Goal: Entertainment & Leisure: Consume media (video, audio)

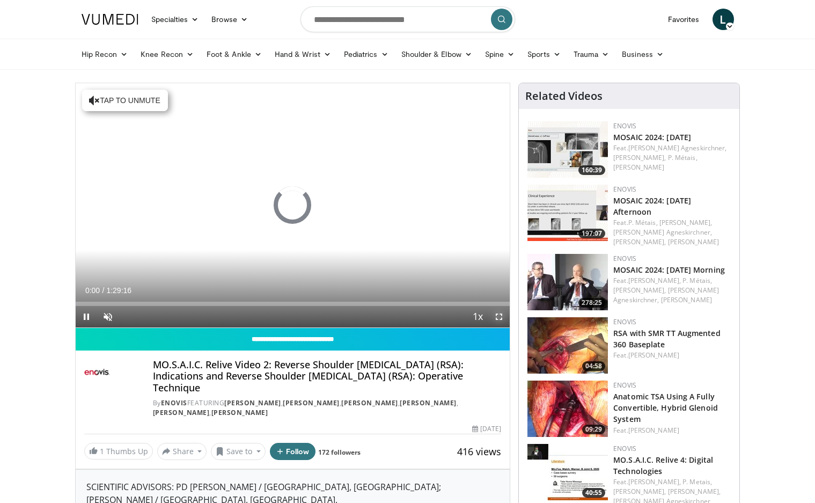
click at [496, 319] on span "Video Player" at bounding box center [498, 316] width 21 height 21
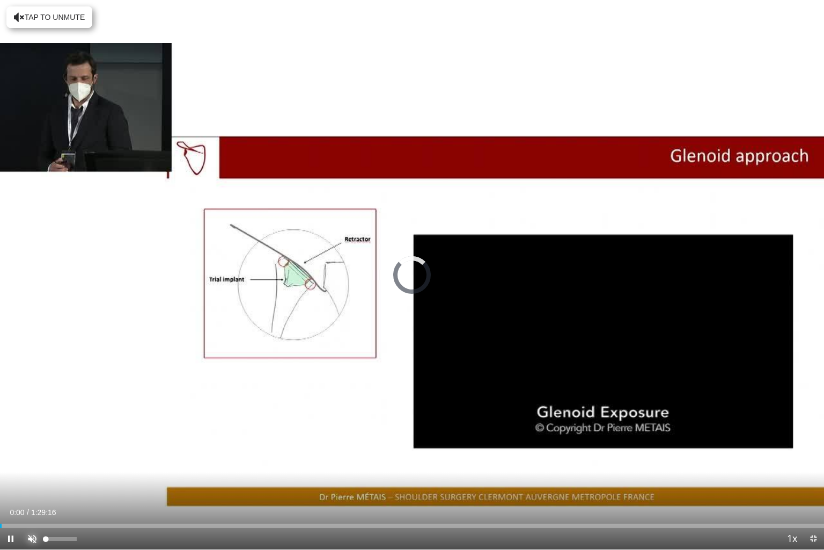
click at [27, 502] on span "Video Player" at bounding box center [31, 538] width 21 height 21
click at [49, 502] on div "11%" at bounding box center [61, 539] width 31 height 4
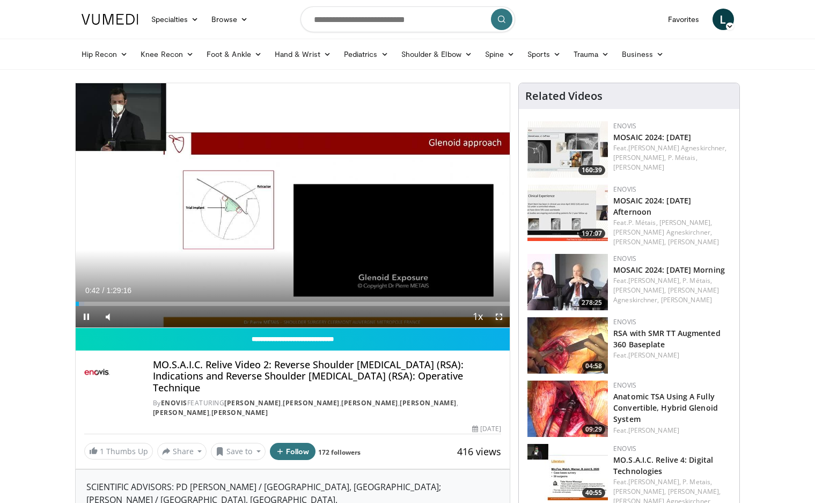
click at [498, 315] on span "Video Player" at bounding box center [498, 316] width 21 height 21
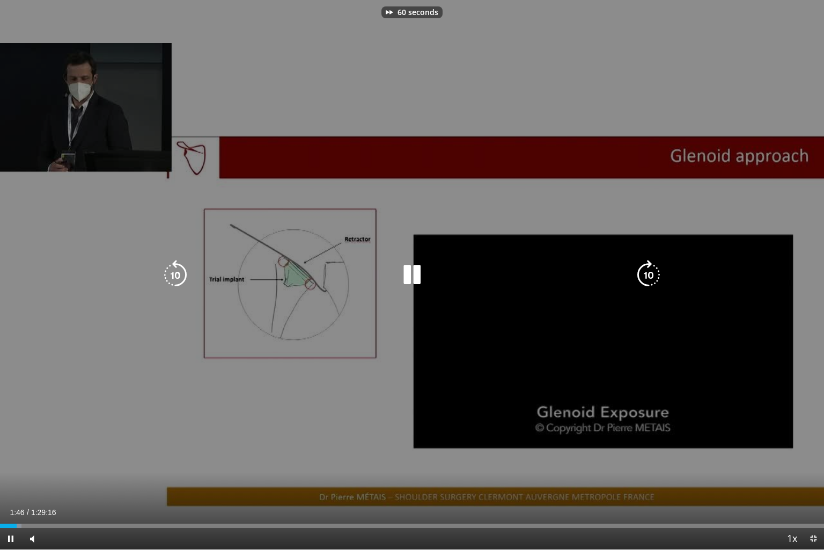
click at [602, 20] on div "60 seconds Tap to unmute" at bounding box center [412, 274] width 824 height 549
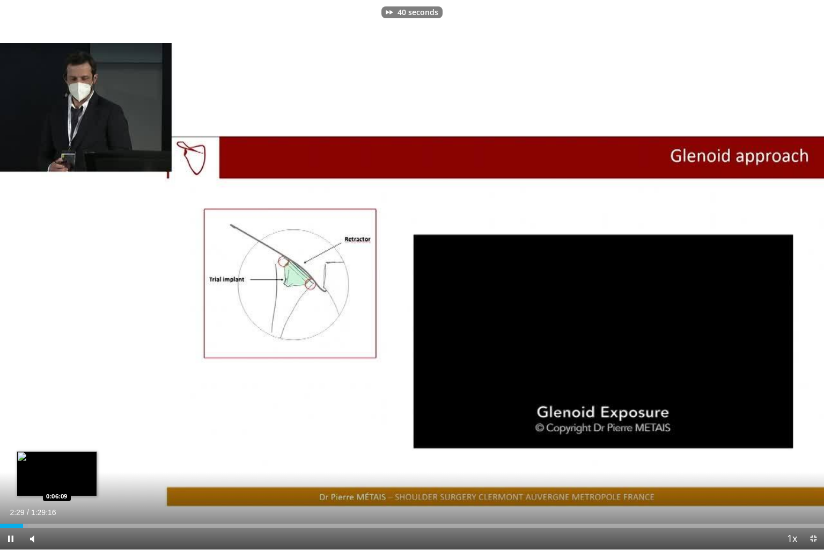
click at [57, 502] on div "Loaded : 3.36% 0:02:30 0:06:09" at bounding box center [412, 525] width 824 height 4
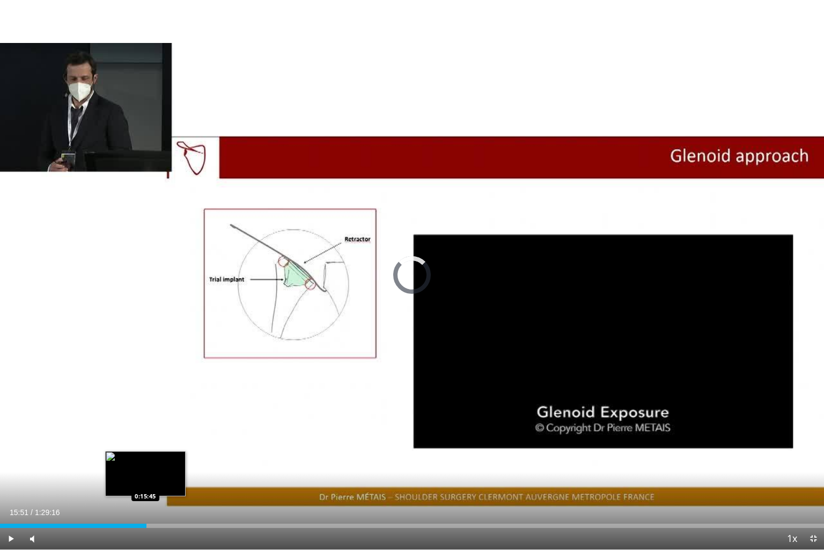
click at [147, 502] on div "Loaded : 6.91% 0:15:51 0:15:45" at bounding box center [412, 525] width 824 height 4
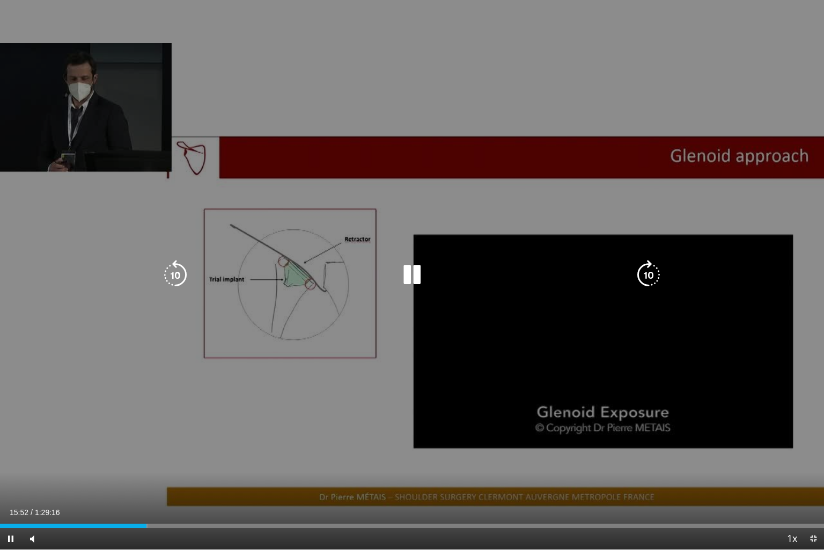
click at [252, 502] on div "Loaded : 17.92% 0:15:52 0:15:45" at bounding box center [412, 525] width 824 height 4
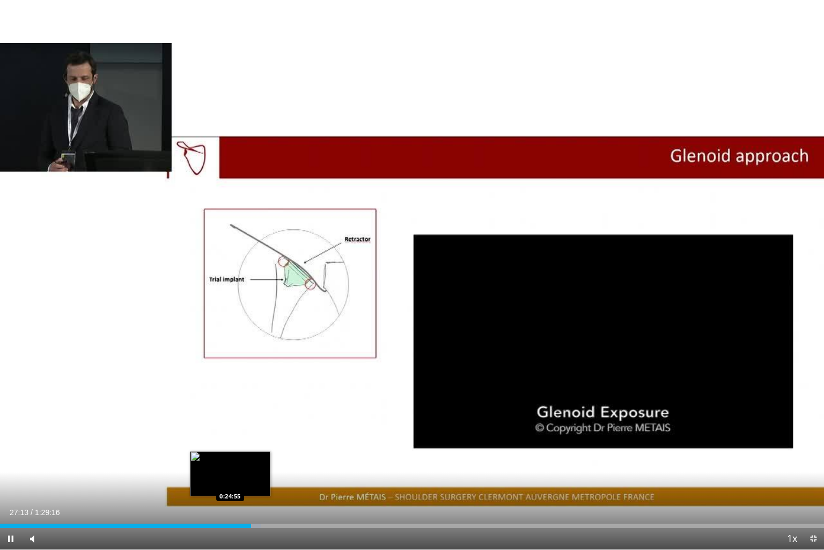
click at [230, 502] on div "Loaded : 31.69% 0:27:13 0:24:55" at bounding box center [412, 522] width 824 height 10
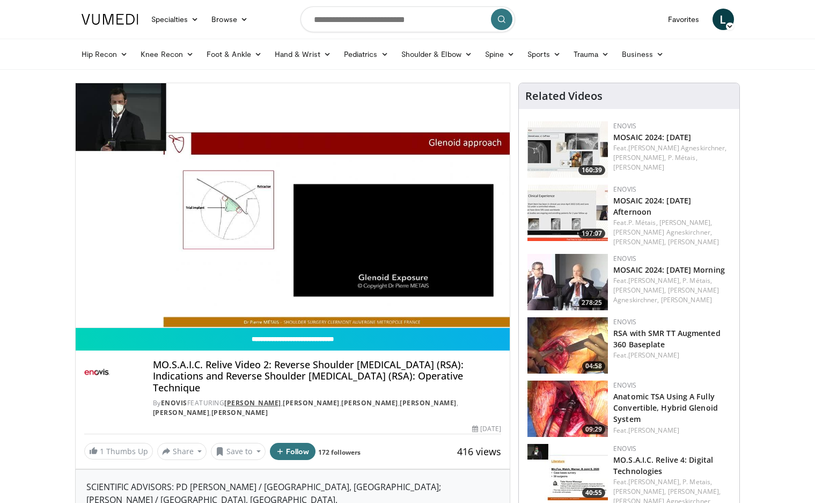
click at [271, 398] on link "[PERSON_NAME]" at bounding box center [252, 402] width 57 height 9
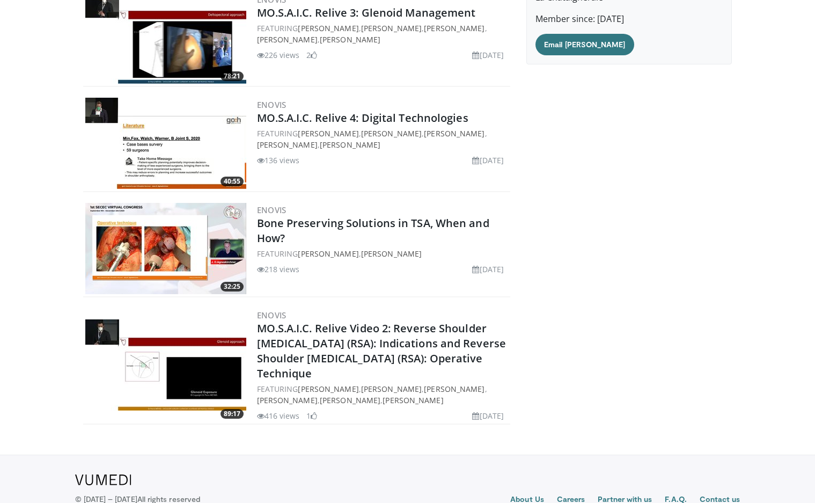
scroll to position [187, 0]
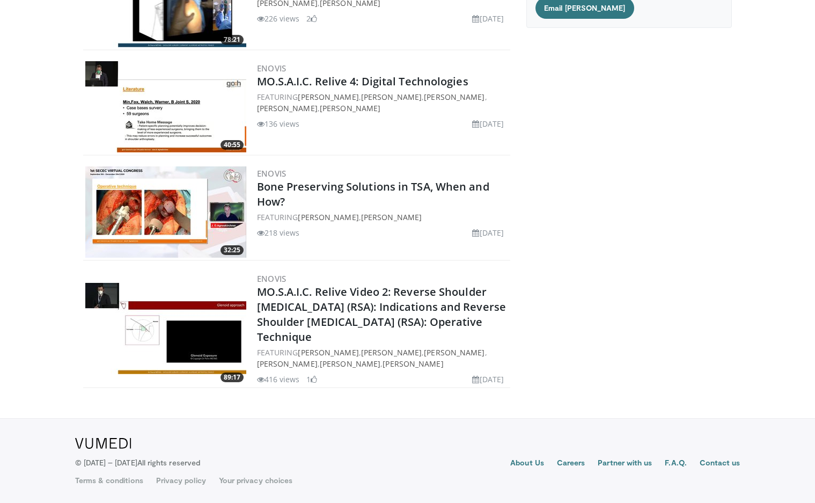
click at [176, 181] on img at bounding box center [165, 211] width 161 height 91
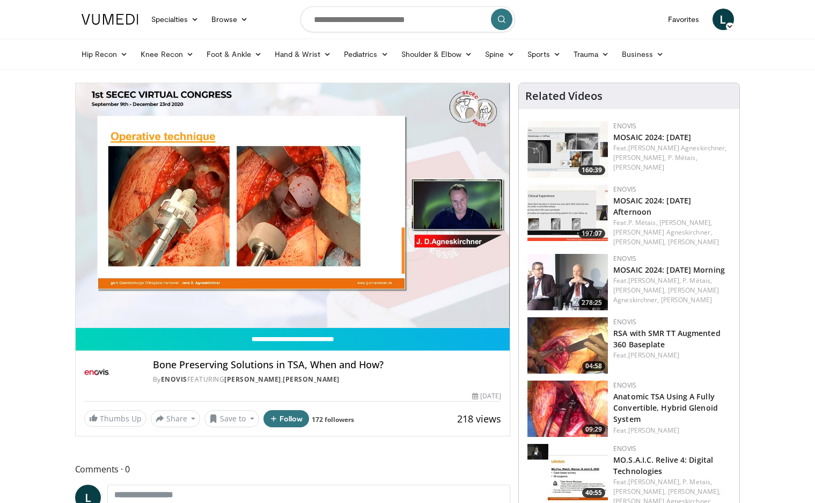
click at [132, 297] on video-js "**********" at bounding box center [293, 205] width 435 height 245
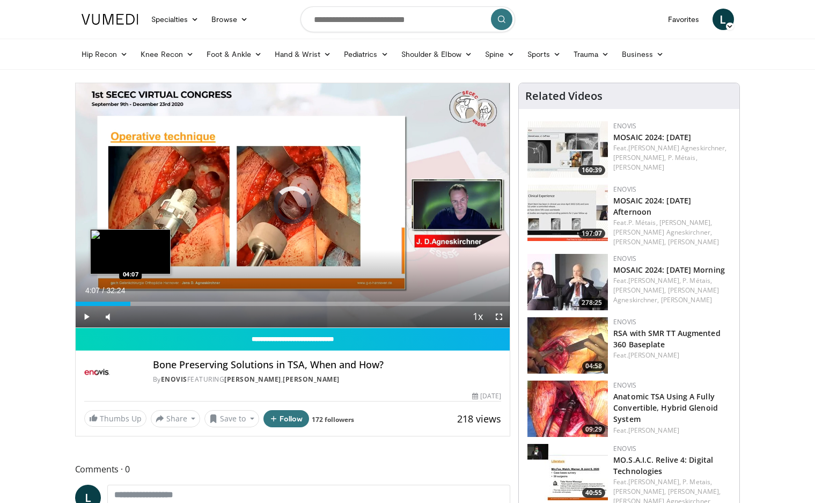
click at [130, 303] on div "Loaded : 2.04% 04:07 04:07" at bounding box center [293, 304] width 435 height 4
